Goal: Task Accomplishment & Management: Manage account settings

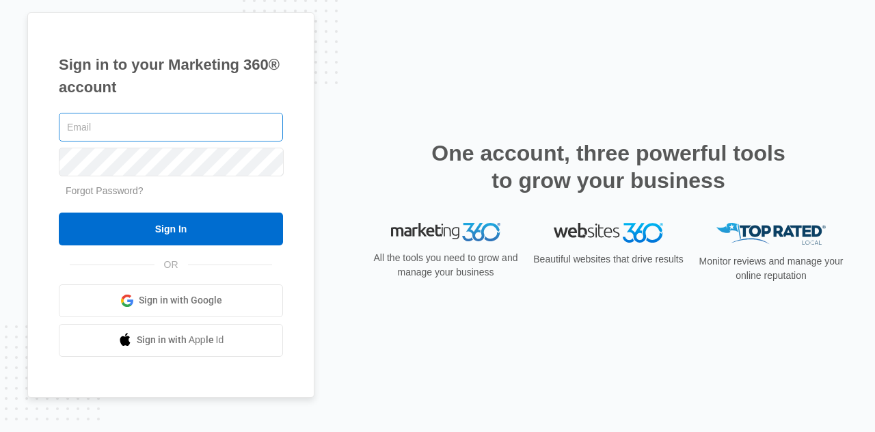
click at [107, 131] on input "text" at bounding box center [171, 127] width 224 height 29
type input "[EMAIL_ADDRESS][DOMAIN_NAME]"
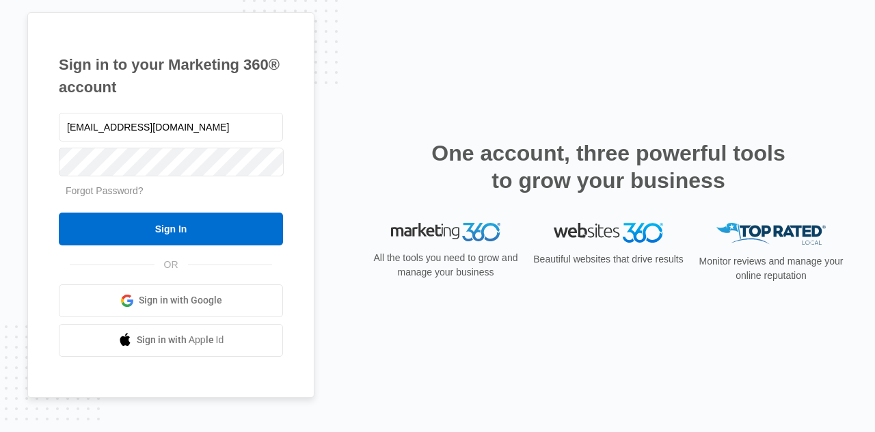
drag, startPoint x: 137, startPoint y: 176, endPoint x: 73, endPoint y: 298, distance: 137.3
click at [72, 301] on link "Sign in with Google" at bounding box center [171, 300] width 224 height 33
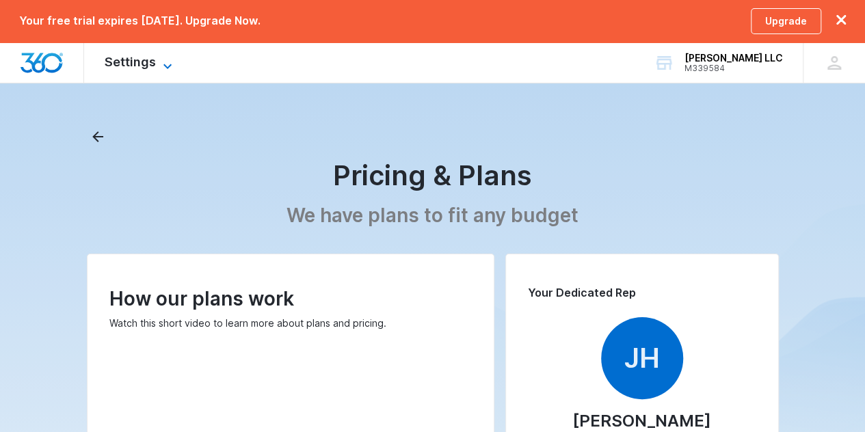
click at [152, 59] on span "Settings" at bounding box center [130, 62] width 51 height 14
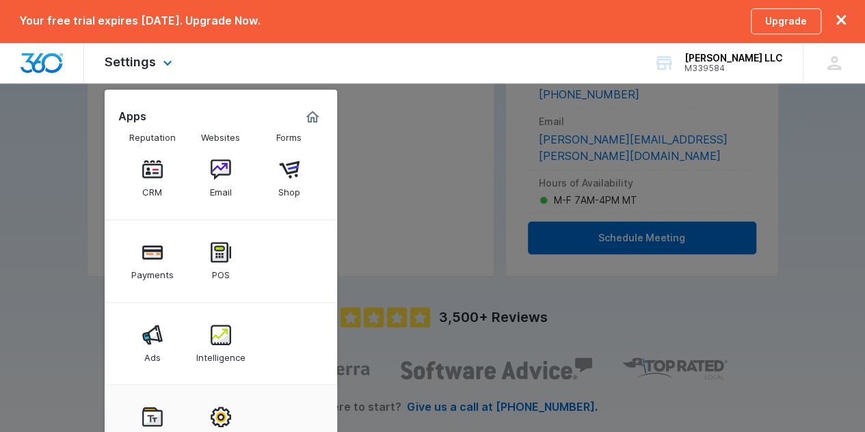
scroll to position [447, 0]
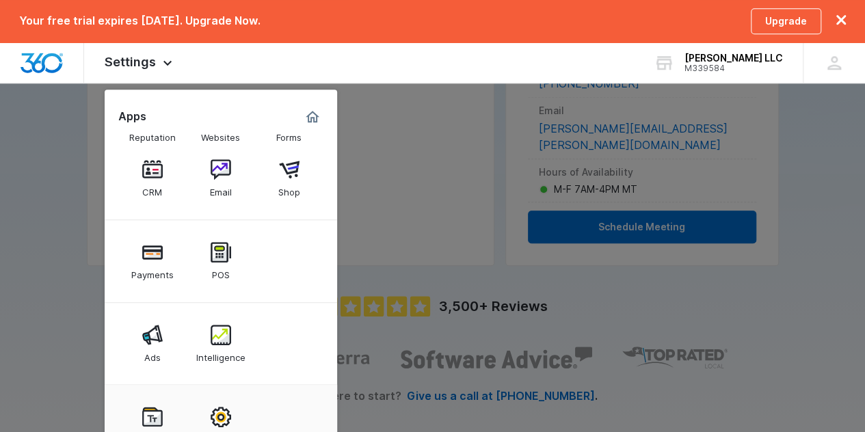
click at [403, 150] on div at bounding box center [432, 216] width 865 height 432
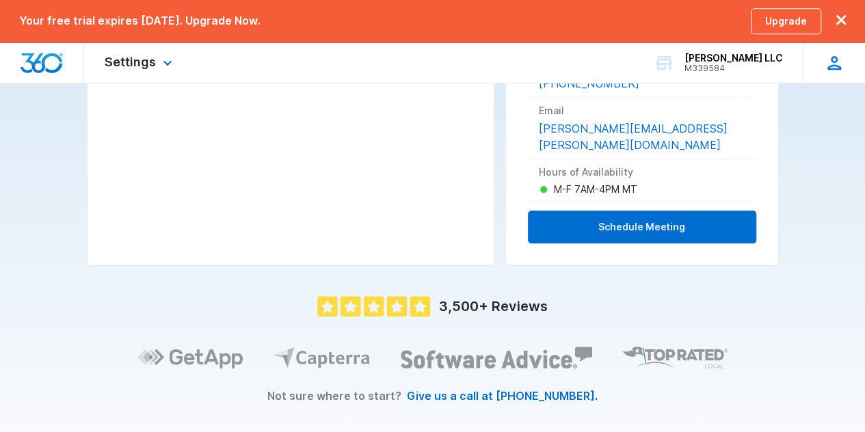
click at [828, 57] on icon at bounding box center [834, 63] width 21 height 21
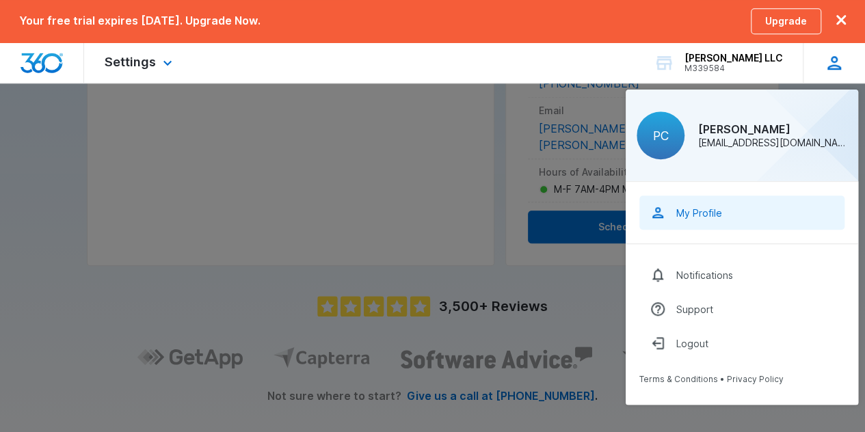
click at [730, 212] on link "My Profile" at bounding box center [741, 213] width 205 height 34
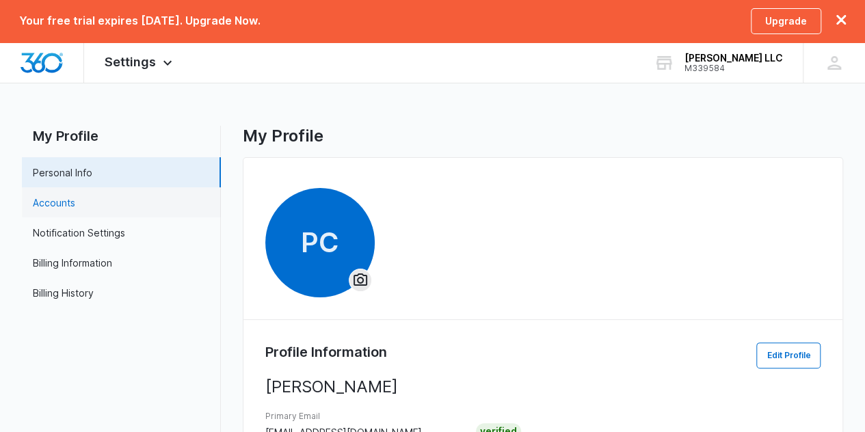
click at [75, 198] on link "Accounts" at bounding box center [54, 203] width 42 height 14
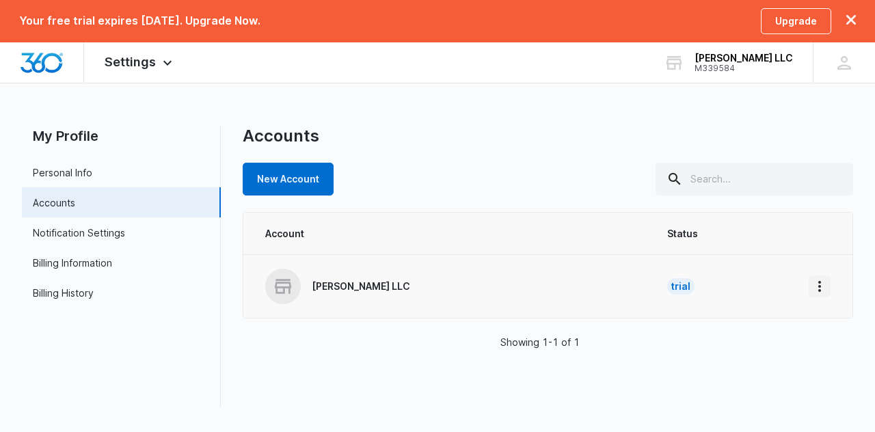
click at [816, 282] on icon "Home" at bounding box center [820, 286] width 16 height 16
click at [75, 230] on link "Notification Settings" at bounding box center [79, 233] width 92 height 14
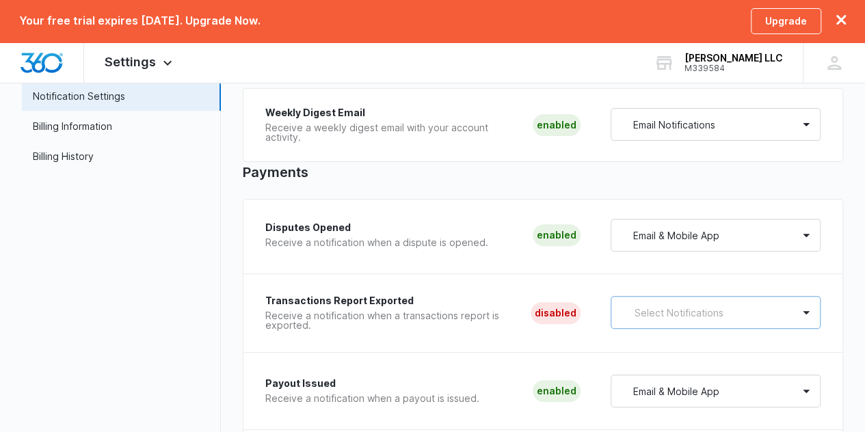
scroll to position [144, 0]
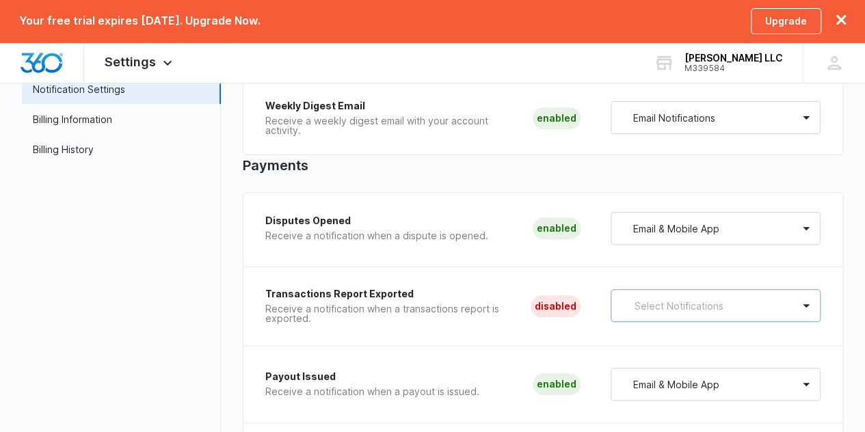
click at [812, 317] on div at bounding box center [805, 305] width 27 height 31
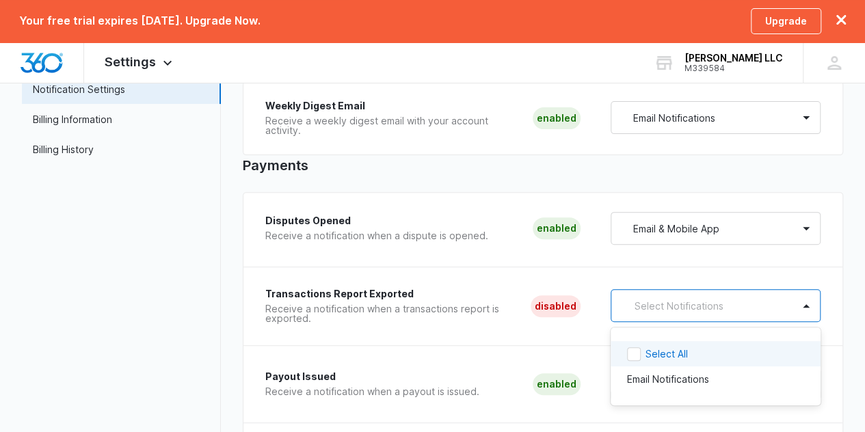
click at [688, 361] on p "Select All" at bounding box center [666, 354] width 42 height 14
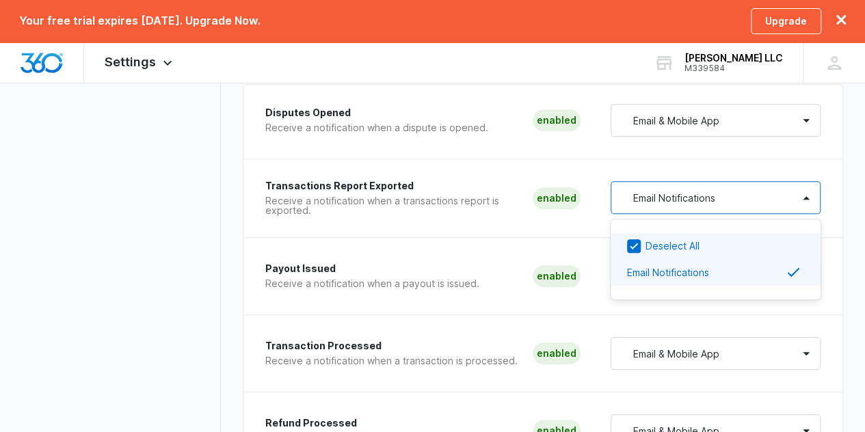
scroll to position [280, 0]
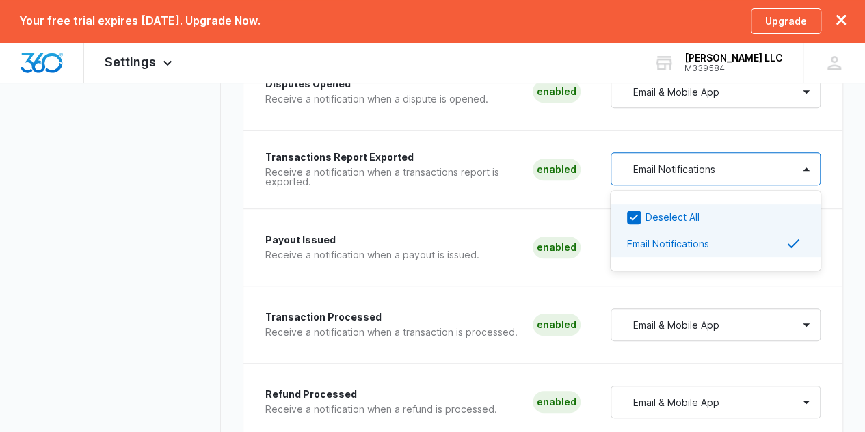
click at [648, 286] on div "Payout Issued Receive a notification when a payout is issued. Enabled Email & M…" at bounding box center [543, 258] width 556 height 55
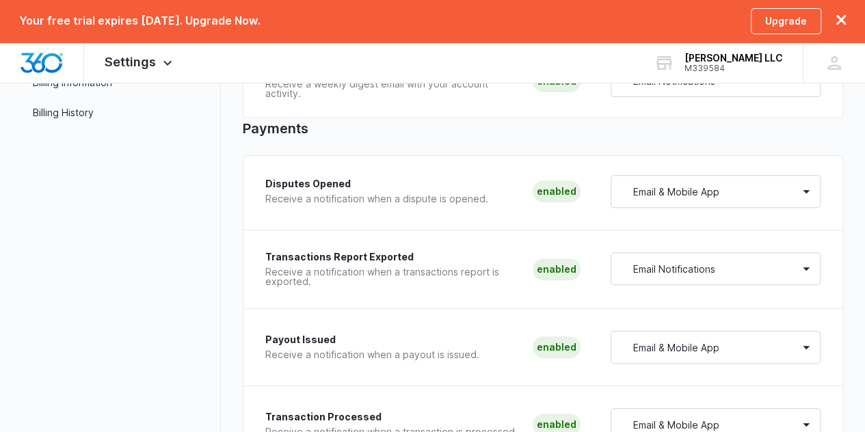
scroll to position [237, 0]
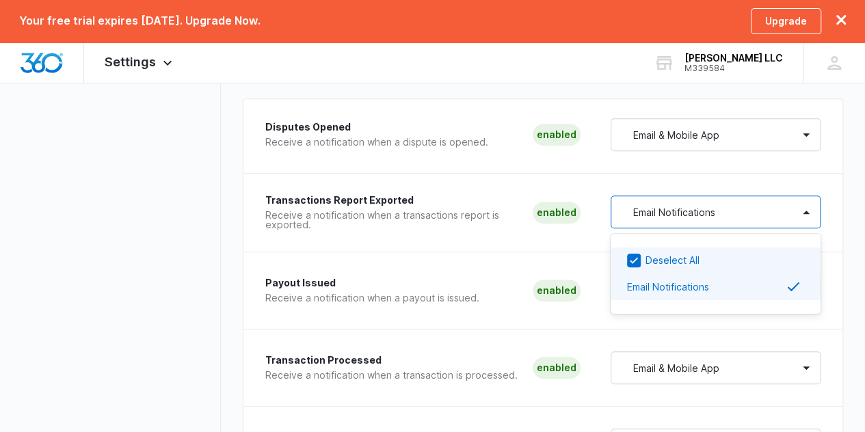
click at [782, 224] on div "Email Notifications" at bounding box center [702, 212] width 182 height 25
click at [699, 267] on p "Deselect All" at bounding box center [672, 260] width 54 height 14
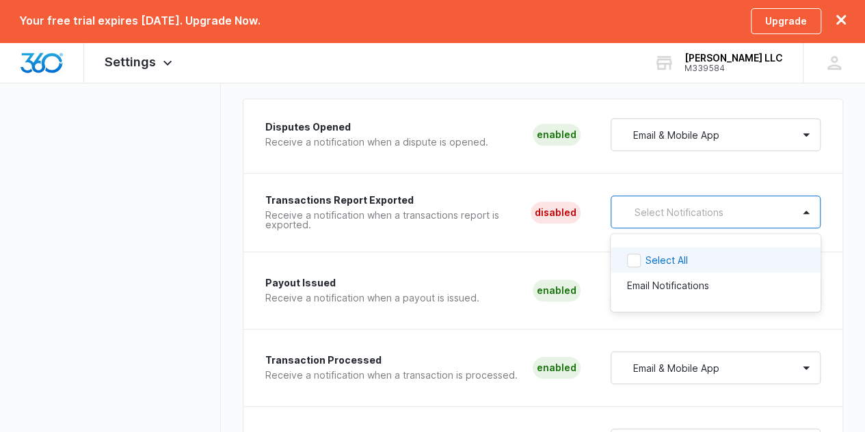
click at [569, 252] on div "Transactions Report Exported Receive a notification when a transactions report …" at bounding box center [543, 224] width 556 height 57
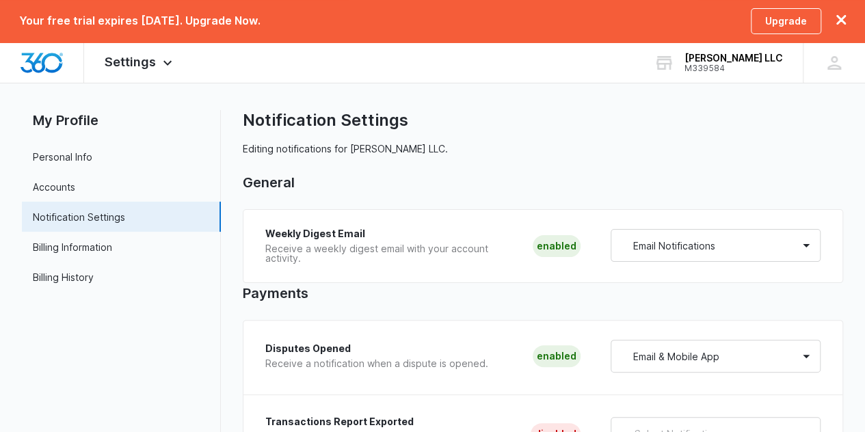
scroll to position [0, 0]
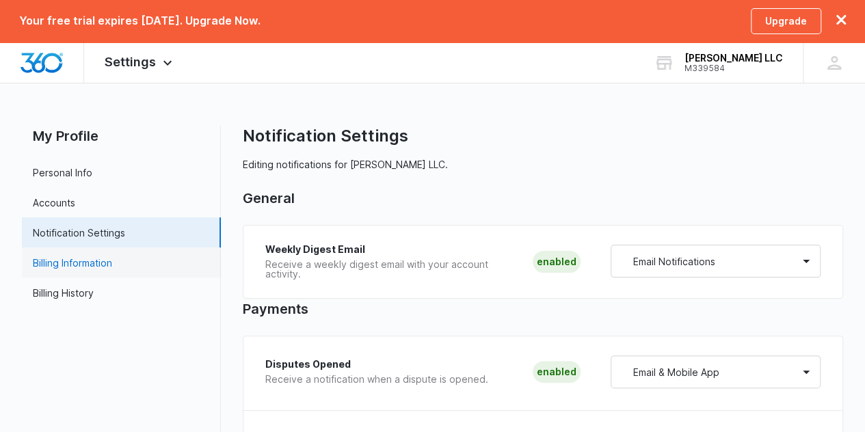
click at [84, 262] on link "Billing Information" at bounding box center [72, 263] width 79 height 14
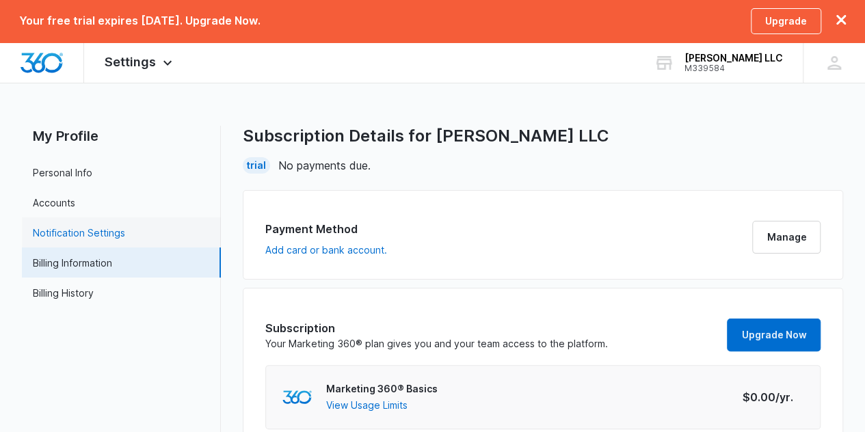
click at [88, 228] on link "Notification Settings" at bounding box center [79, 233] width 92 height 14
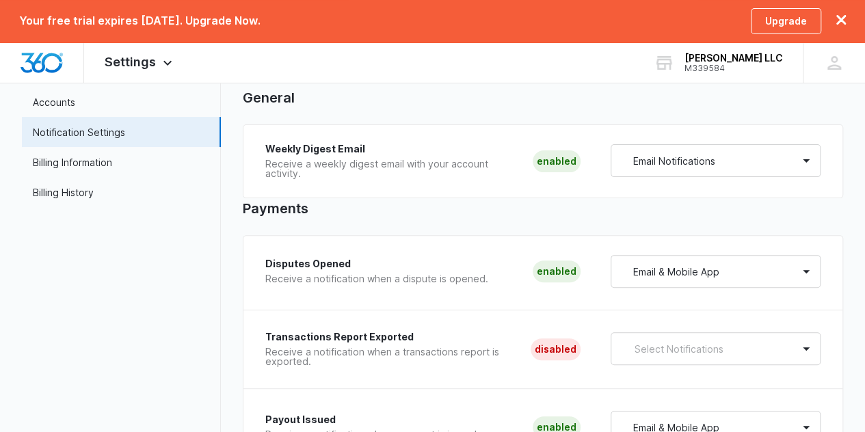
scroll to position [32, 0]
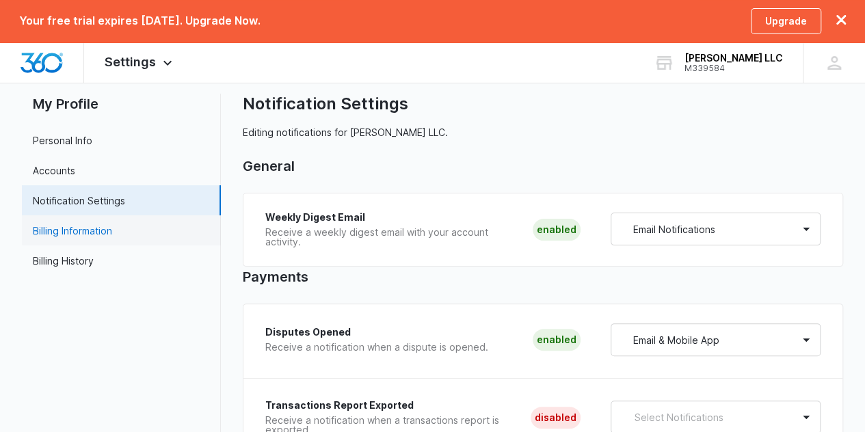
click at [68, 226] on link "Billing Information" at bounding box center [72, 231] width 79 height 14
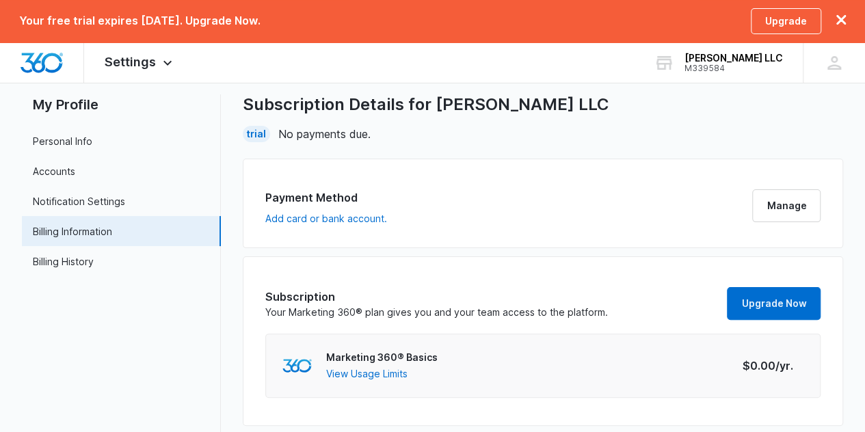
scroll to position [49, 0]
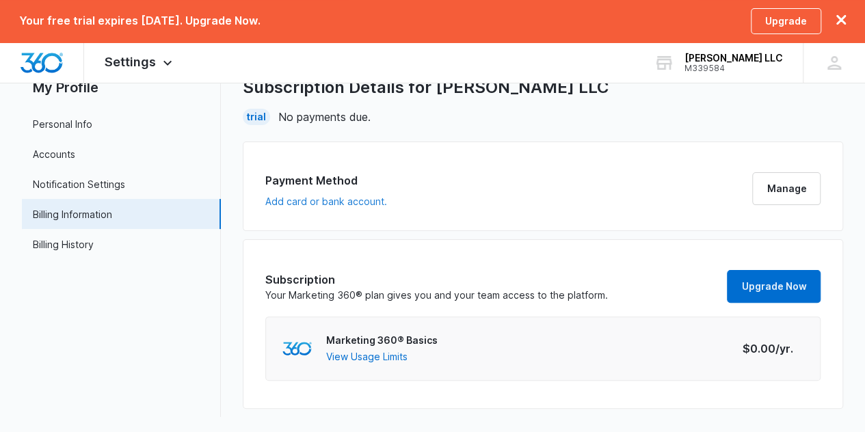
click at [297, 199] on button "Add card or bank account." at bounding box center [326, 202] width 122 height 10
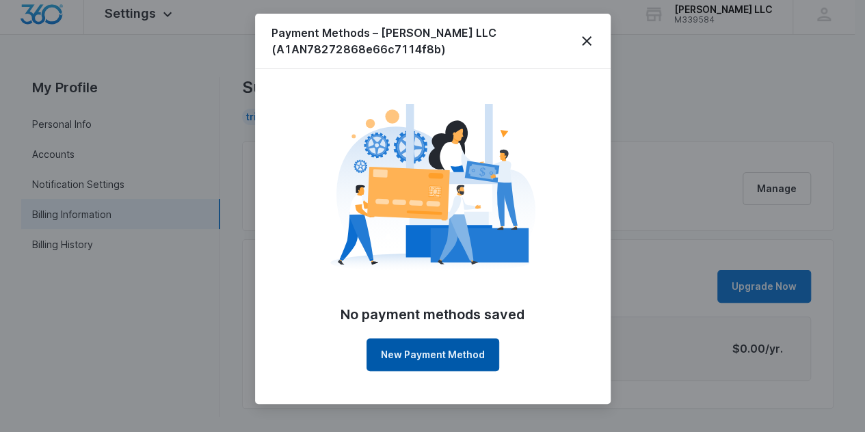
click at [429, 360] on button "New Payment Method" at bounding box center [432, 354] width 133 height 33
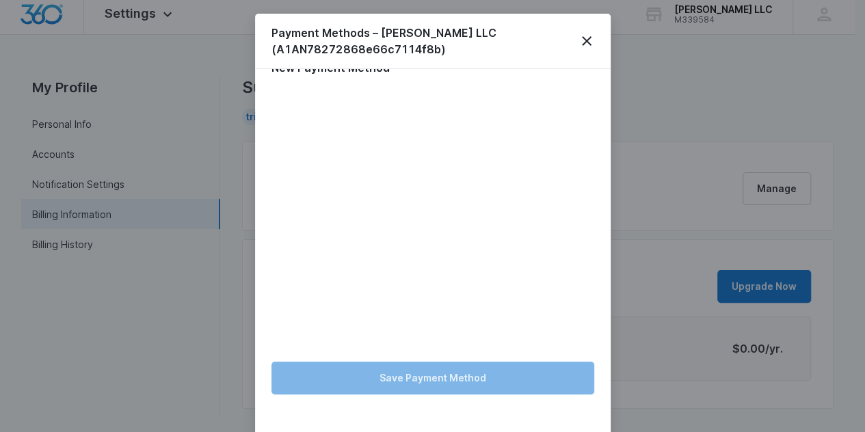
scroll to position [60, 0]
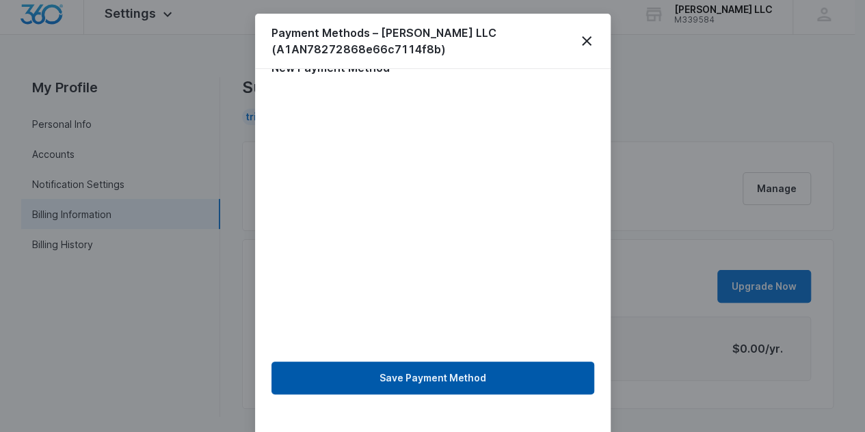
click at [439, 370] on button "Save Payment Method" at bounding box center [432, 378] width 323 height 33
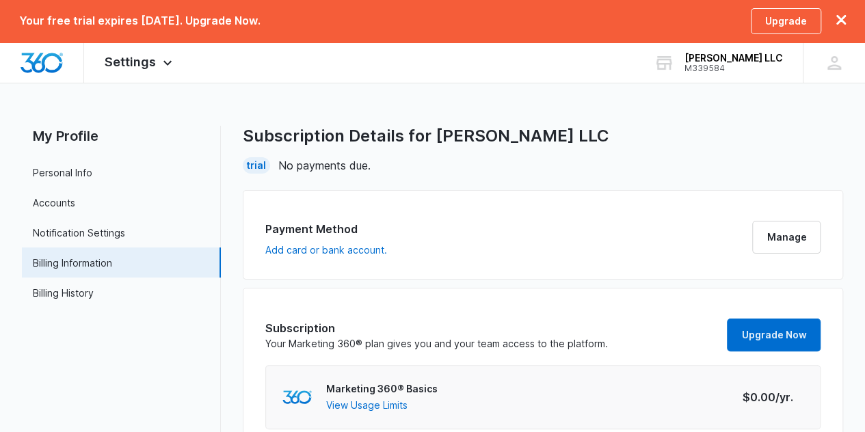
scroll to position [49, 0]
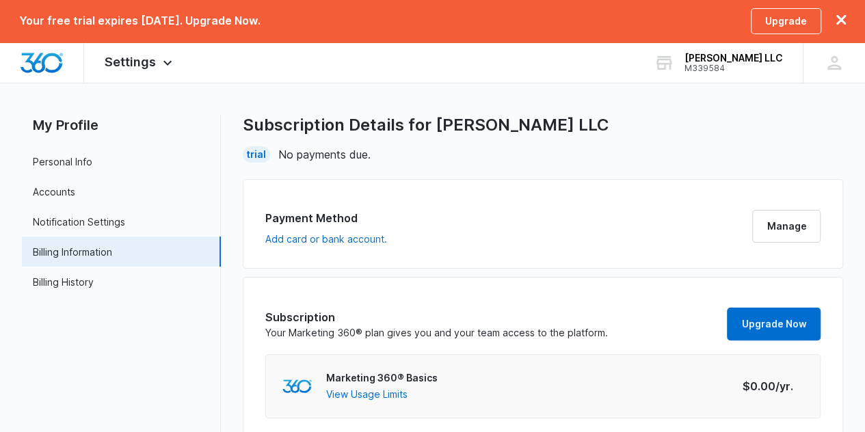
scroll to position [49, 0]
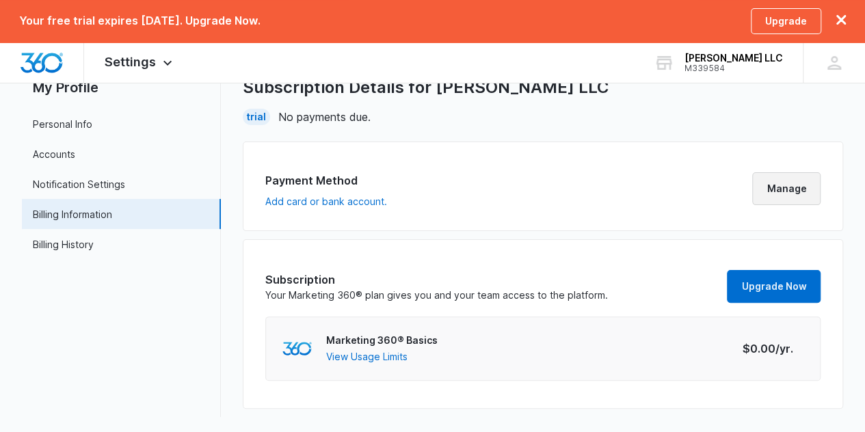
click at [777, 189] on button "Manage" at bounding box center [786, 188] width 68 height 33
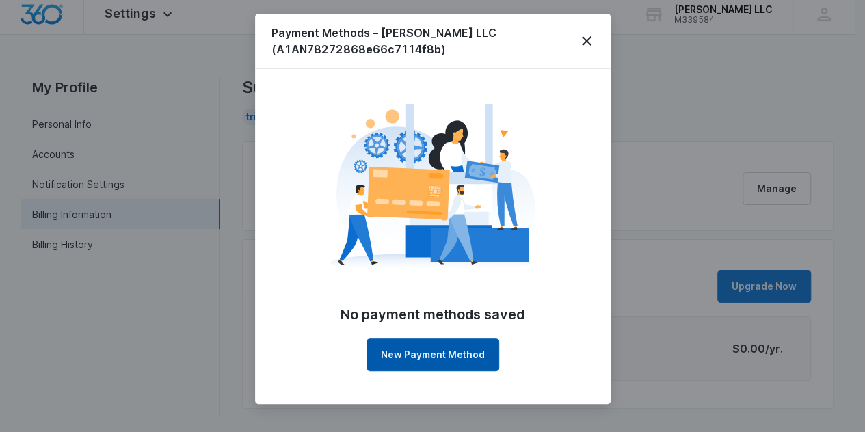
click at [433, 354] on button "New Payment Method" at bounding box center [432, 354] width 133 height 33
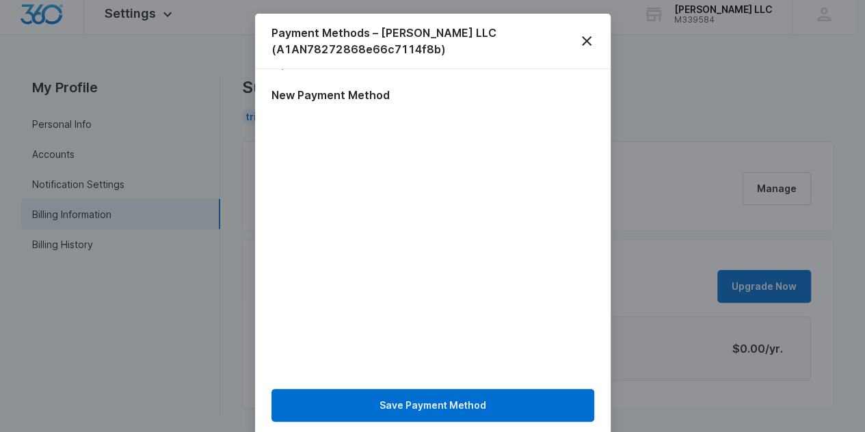
scroll to position [60, 0]
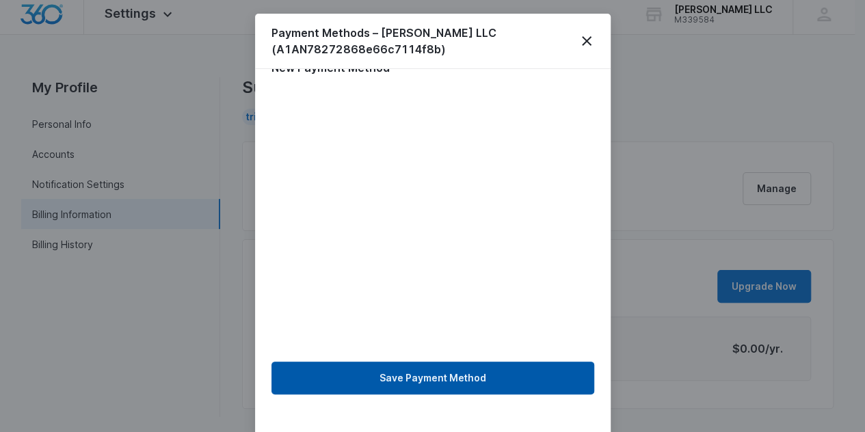
click at [420, 375] on button "Save Payment Method" at bounding box center [432, 378] width 323 height 33
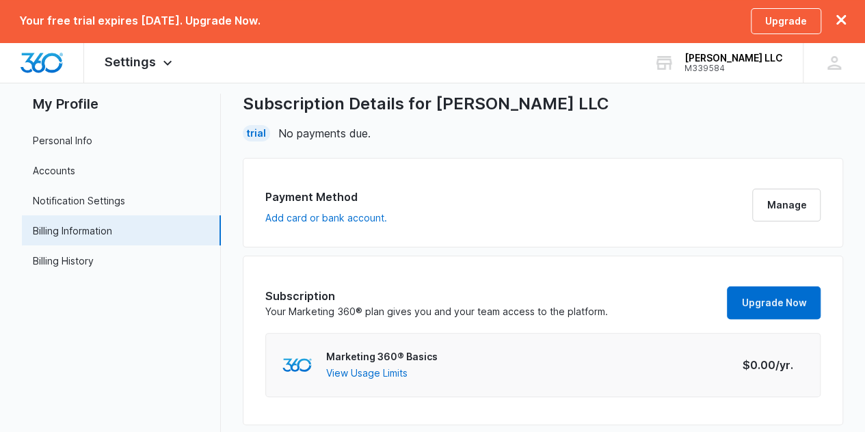
scroll to position [49, 0]
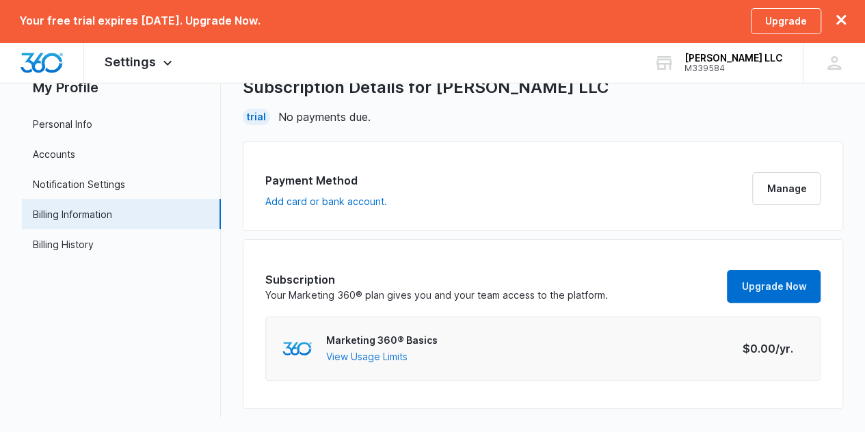
click at [371, 352] on button "View Usage Limits" at bounding box center [366, 356] width 81 height 14
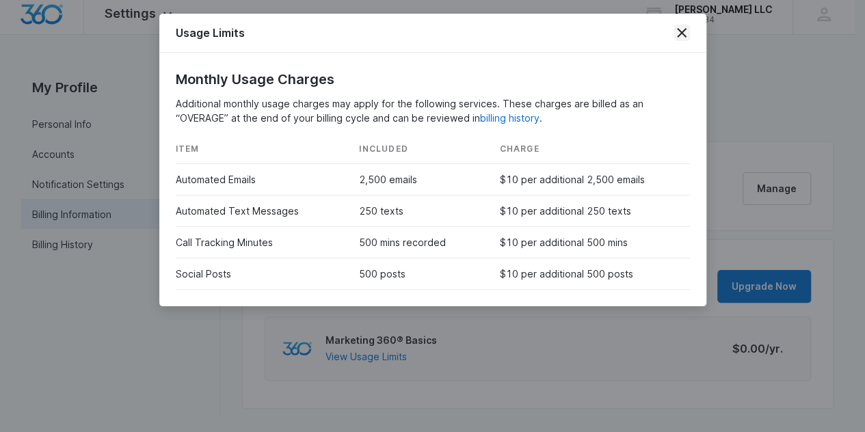
click at [682, 36] on icon "close" at bounding box center [682, 33] width 16 height 16
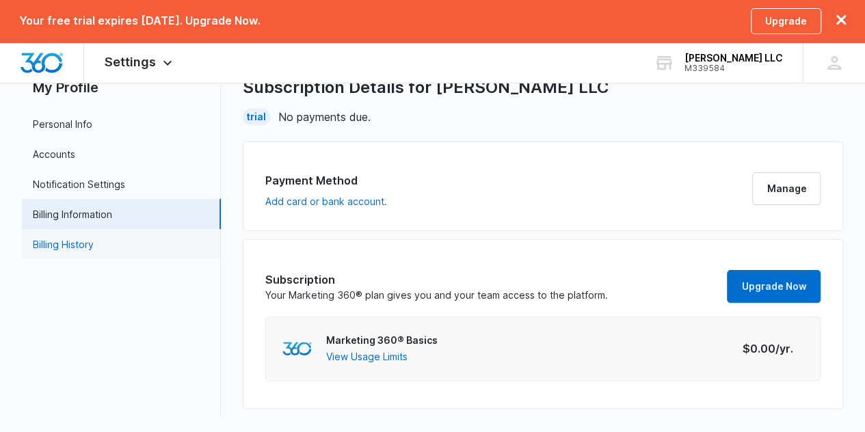
click at [72, 239] on link "Billing History" at bounding box center [63, 244] width 61 height 14
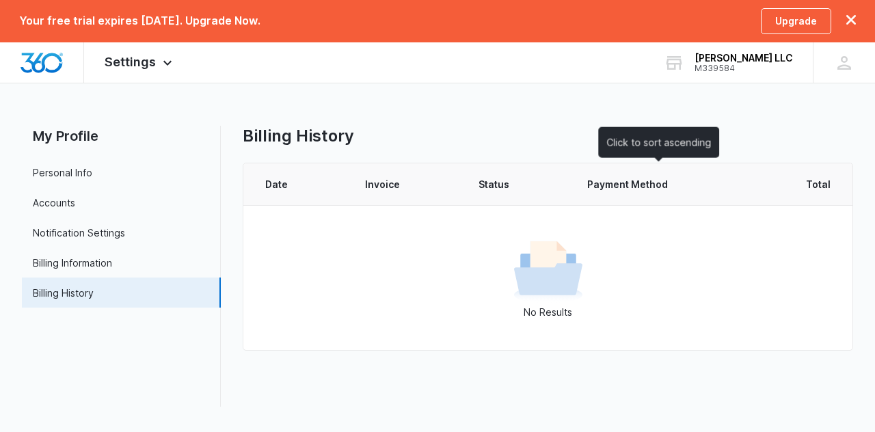
click at [635, 179] on span "Payment Method" at bounding box center [647, 184] width 121 height 14
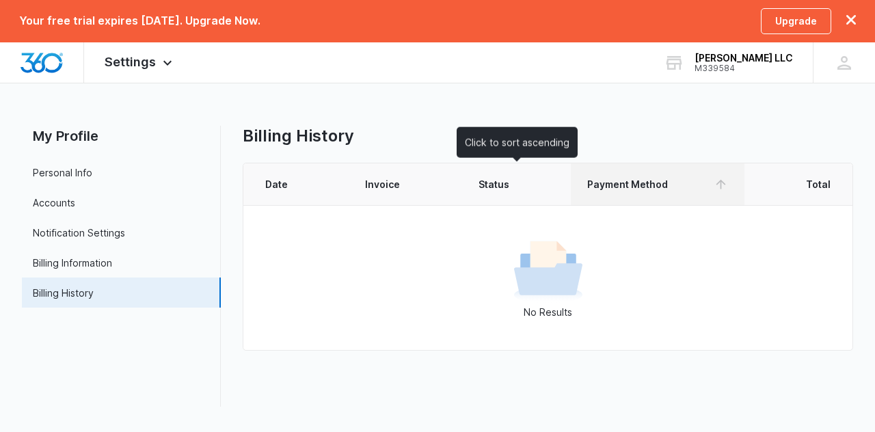
click at [490, 190] on span "Status" at bounding box center [507, 184] width 56 height 14
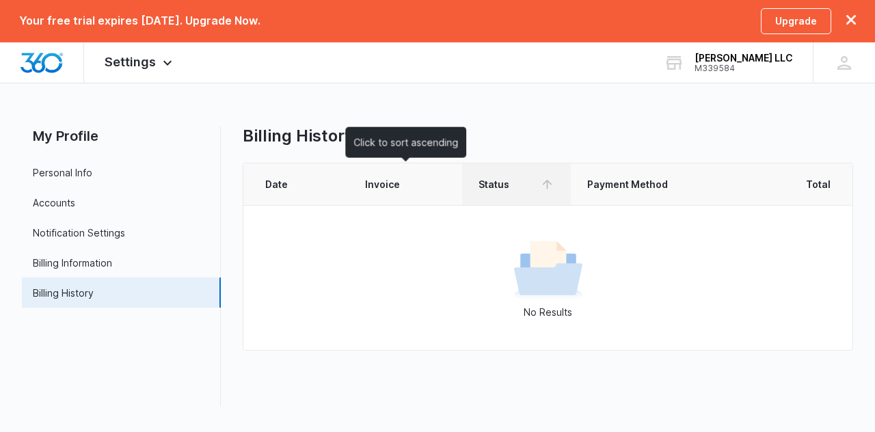
click at [397, 176] on th "Invoice" at bounding box center [406, 184] width 114 height 42
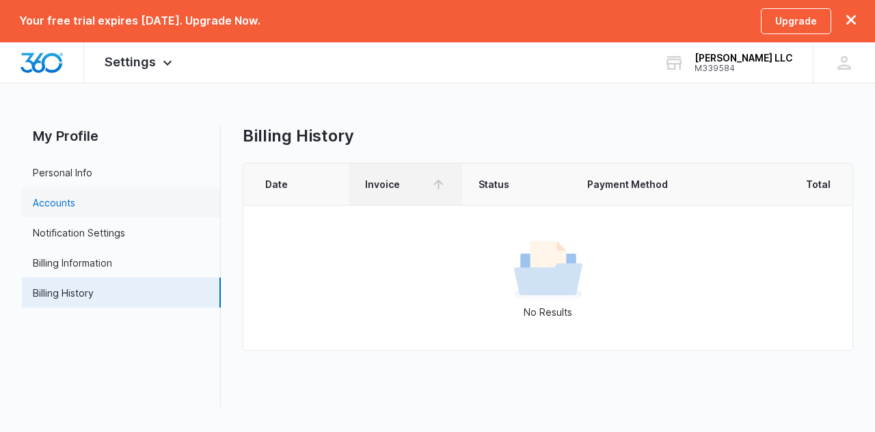
click at [75, 196] on link "Accounts" at bounding box center [54, 203] width 42 height 14
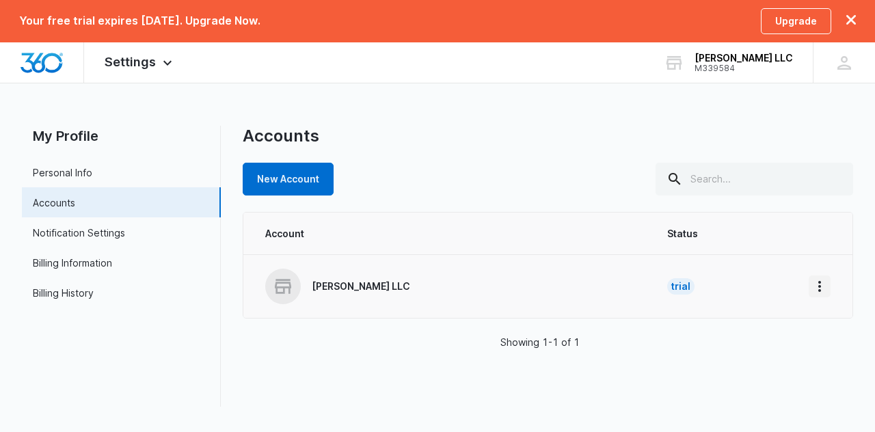
click at [819, 288] on icon "Home" at bounding box center [820, 286] width 16 height 16
click at [771, 328] on div "Go to Dashboard" at bounding box center [758, 324] width 79 height 10
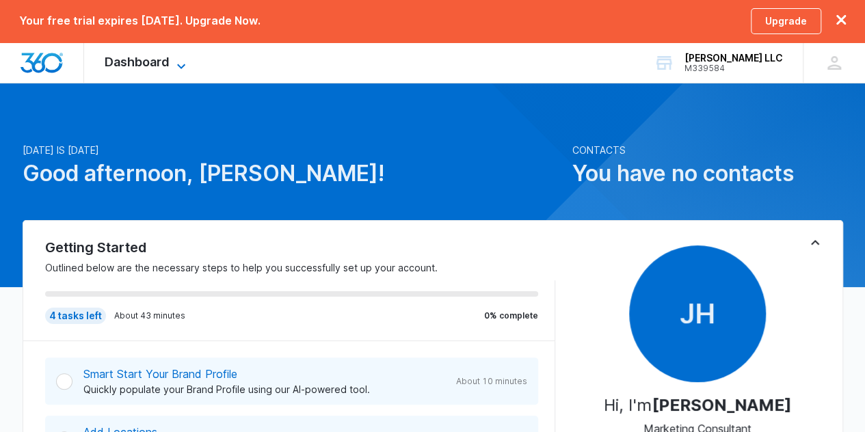
click at [183, 62] on icon at bounding box center [181, 66] width 16 height 16
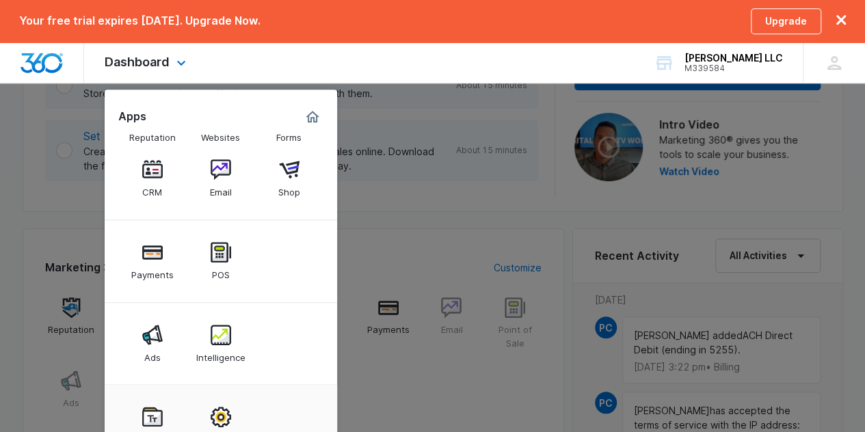
scroll to position [479, 0]
